Goal: Task Accomplishment & Management: Use online tool/utility

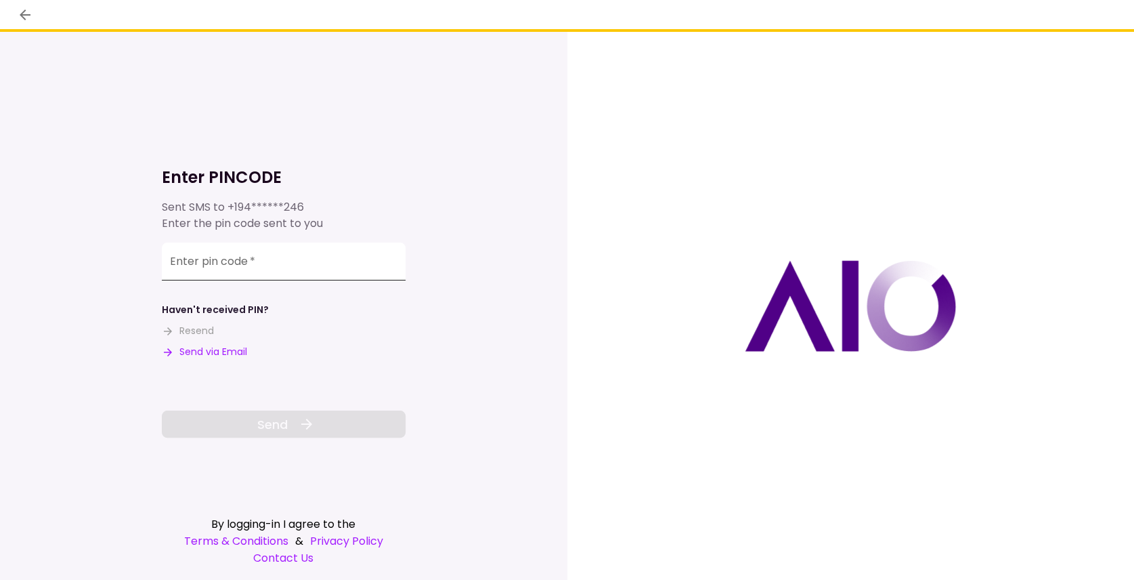
click at [276, 269] on input "Enter pin code   *" at bounding box center [284, 261] width 244 height 38
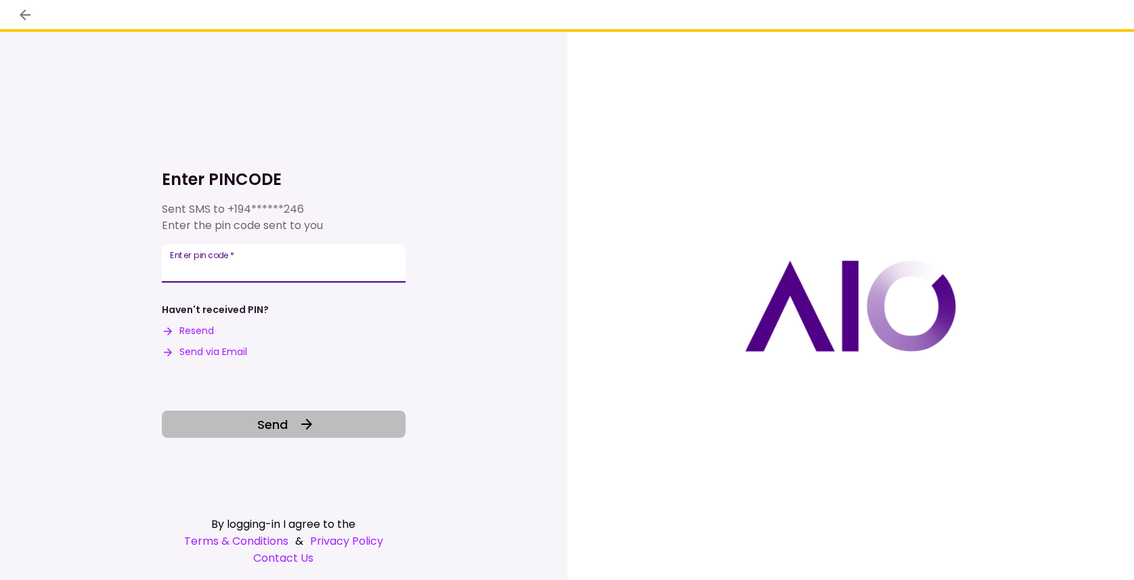
type input "******"
click at [279, 432] on span "Send" at bounding box center [272, 424] width 30 height 18
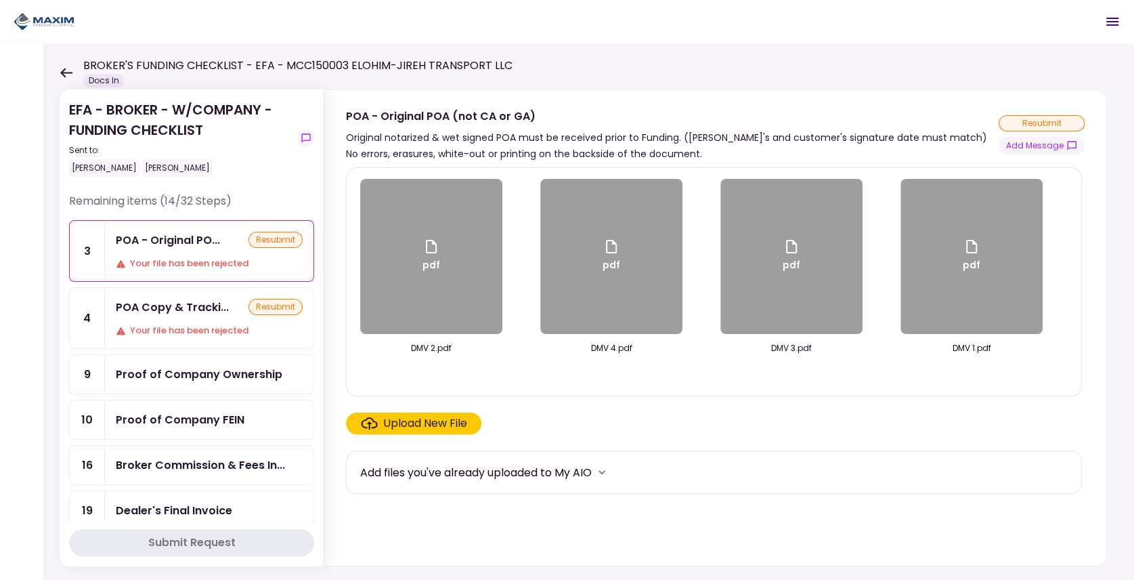
click at [65, 66] on div "BROKER'S FUNDING CHECKLIST - EFA - MCC150003 ELOHIM-JIREH TRANSPORT LLC Docs In" at bounding box center [286, 73] width 453 height 30
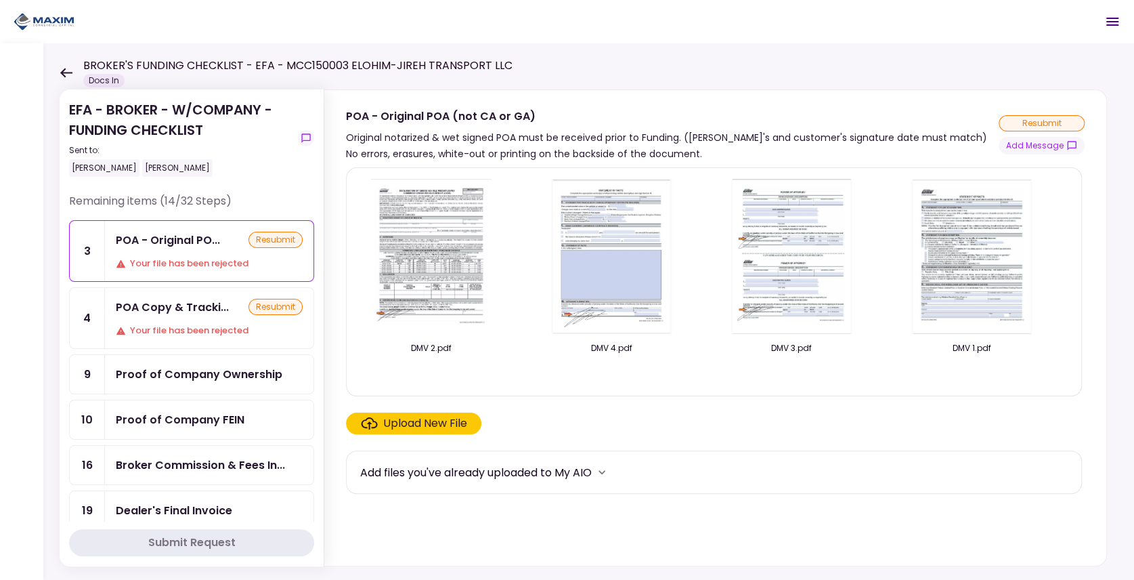
click at [65, 72] on icon at bounding box center [66, 72] width 12 height 9
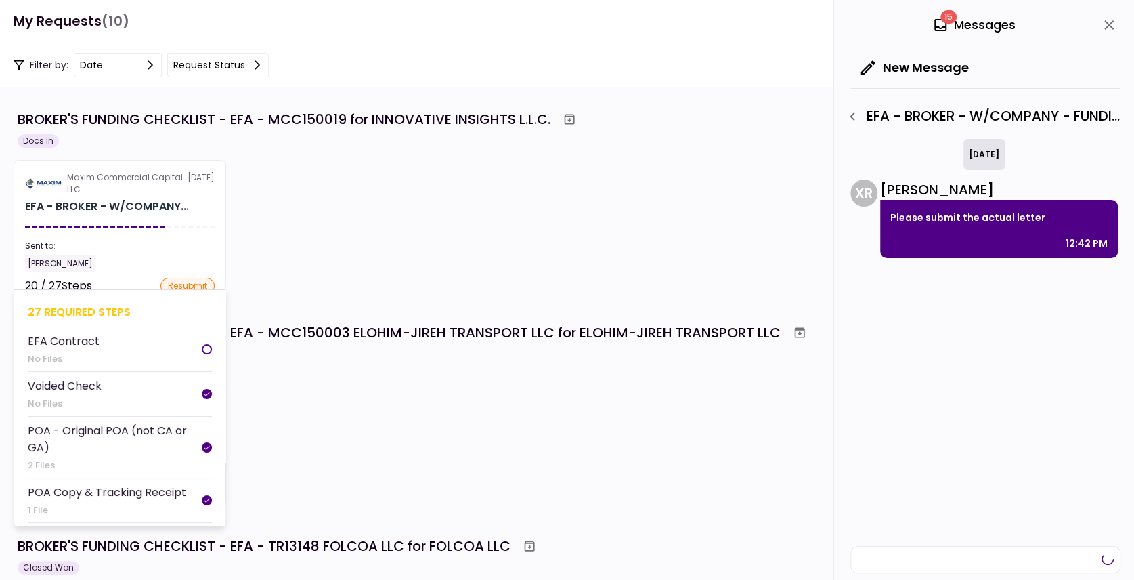
click at [152, 268] on div "[PERSON_NAME]" at bounding box center [120, 264] width 190 height 18
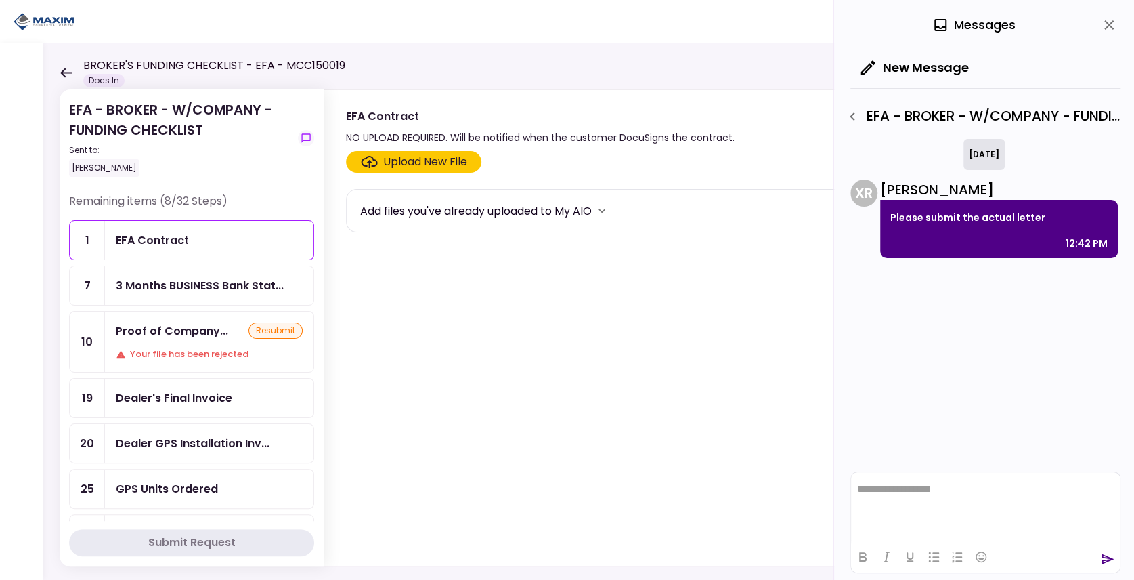
click at [204, 329] on div "Proof of Company..." at bounding box center [172, 330] width 112 height 17
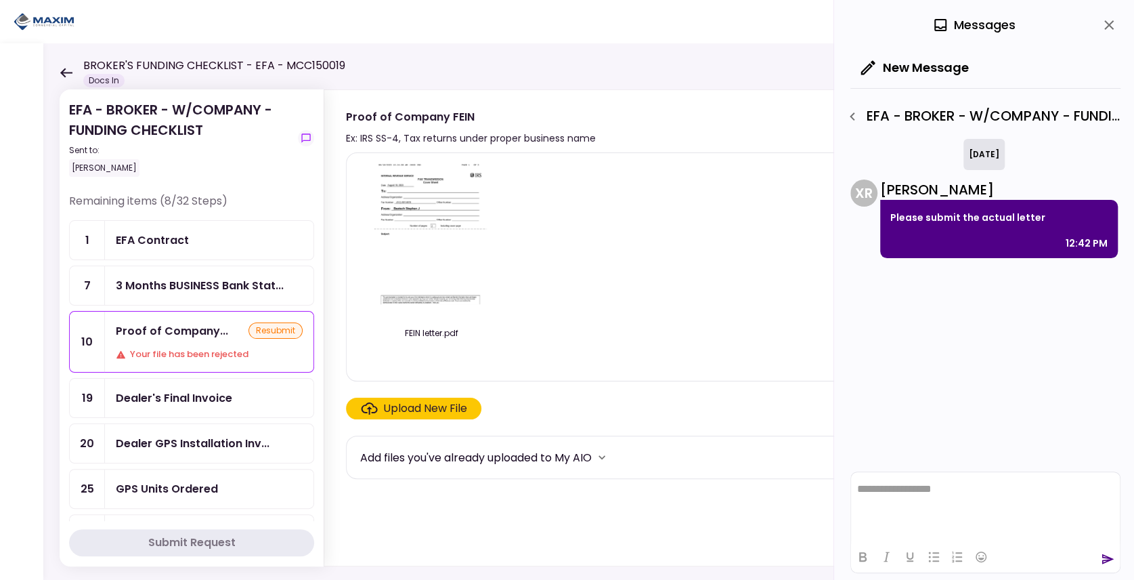
click at [620, 62] on div "EFA - BROKER - W/COMPANY - FUNDING CHECKLIST Sent to: [PERSON_NAME] Remaining i…" at bounding box center [588, 311] width 1091 height 536
